Goal: Task Accomplishment & Management: Use online tool/utility

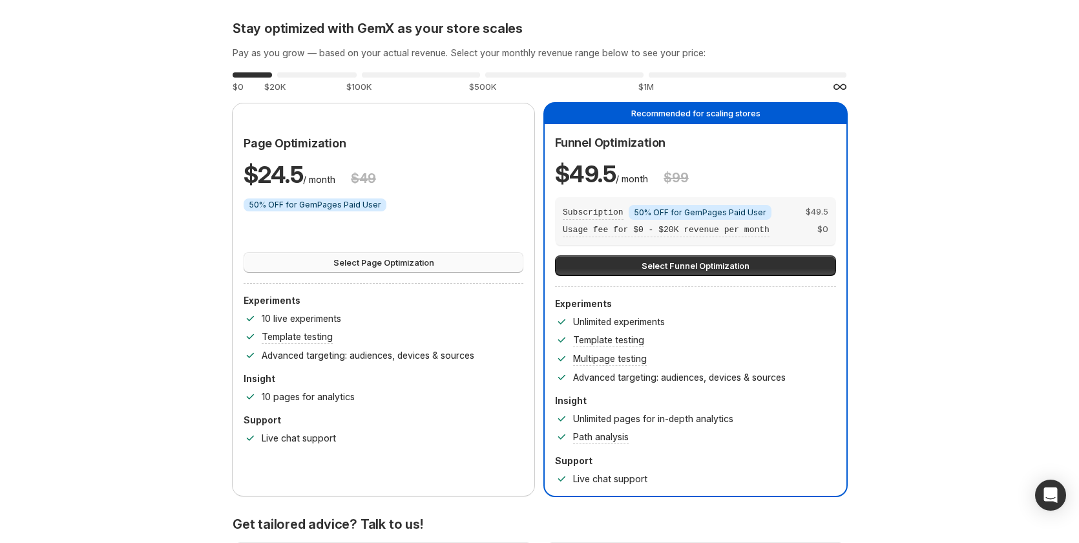
click at [448, 267] on button "Select Page Optimization" at bounding box center [383, 262] width 280 height 21
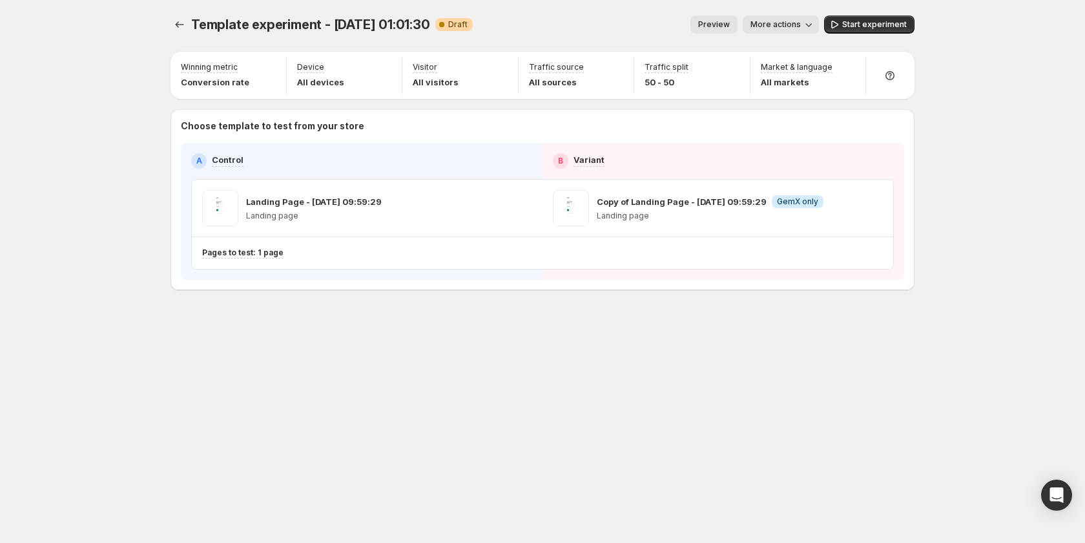
click at [145, 206] on div "Template experiment - Oct 14, 01:01:30. This page is ready Template experiment …" at bounding box center [542, 271] width 1085 height 543
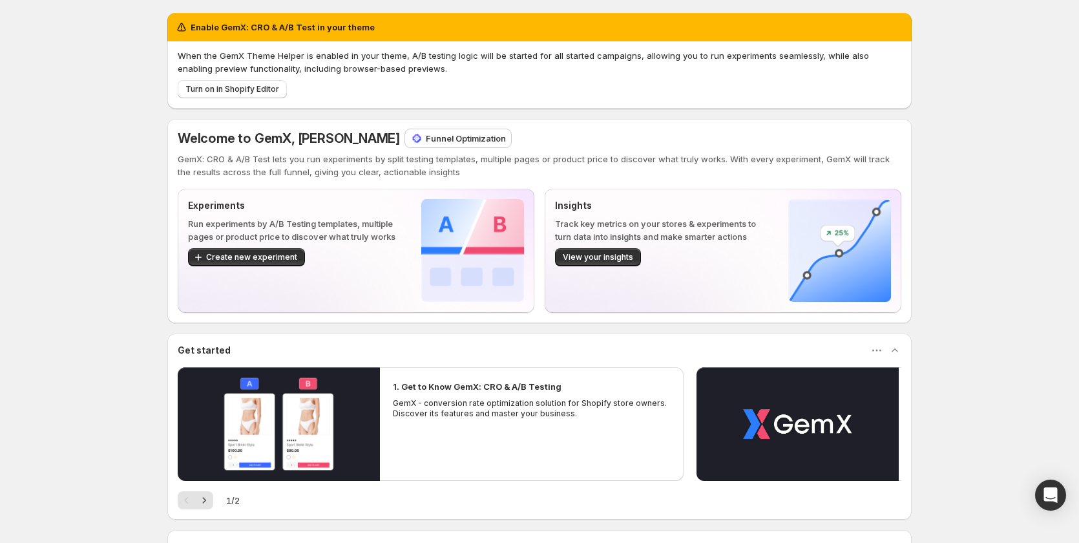
click at [428, 136] on p "Funnel Optimization" at bounding box center [466, 138] width 80 height 13
